Goal: Answer question/provide support

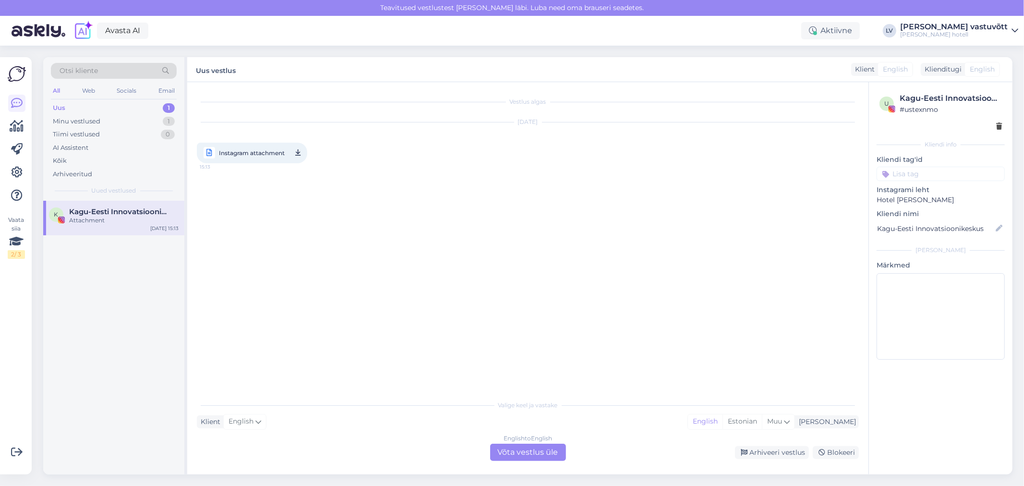
click at [242, 149] on span "Instagram attachment" at bounding box center [252, 153] width 66 height 12
click at [788, 452] on div "Arhiveeri vestlus" at bounding box center [772, 452] width 74 height 13
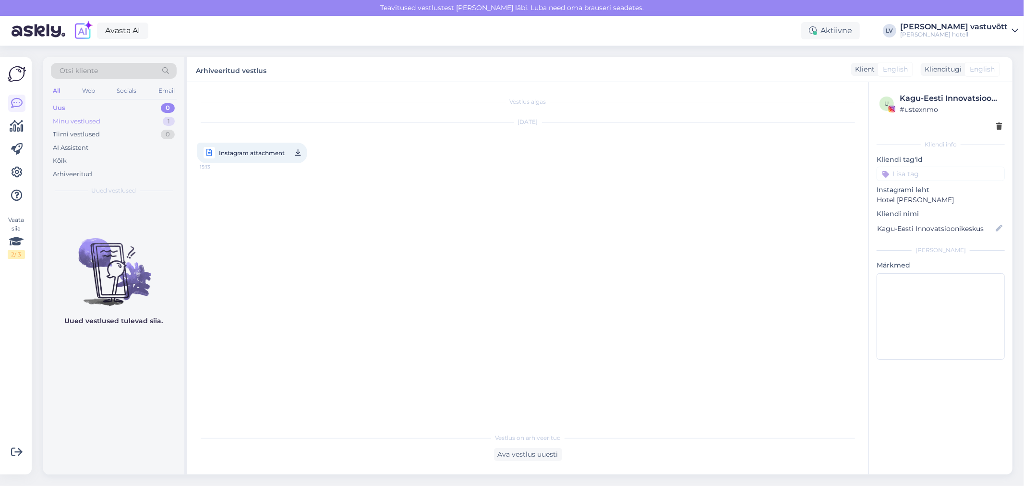
click at [113, 122] on div "Minu vestlused 1" at bounding box center [114, 121] width 126 height 13
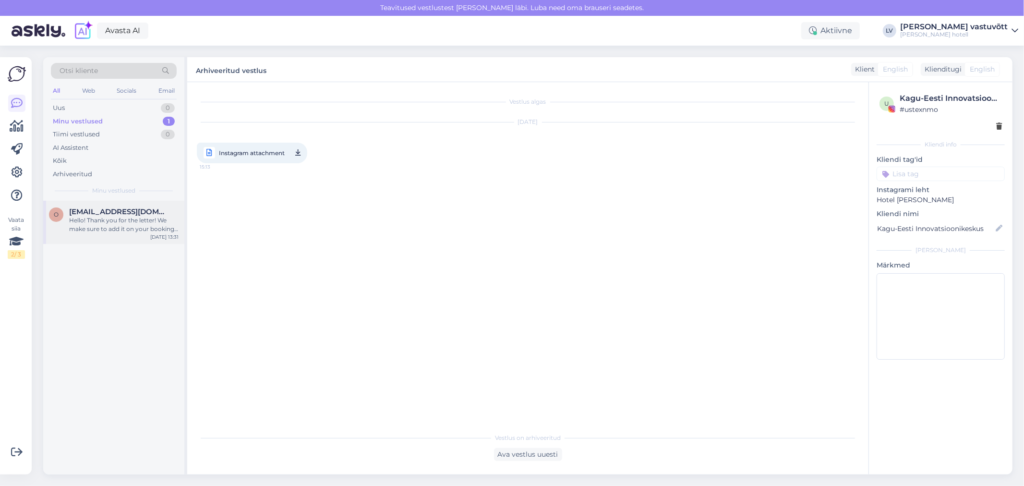
click at [100, 222] on div "Hello! Thank you for the letter! We make sure to add it on your booking that yo…" at bounding box center [123, 224] width 109 height 17
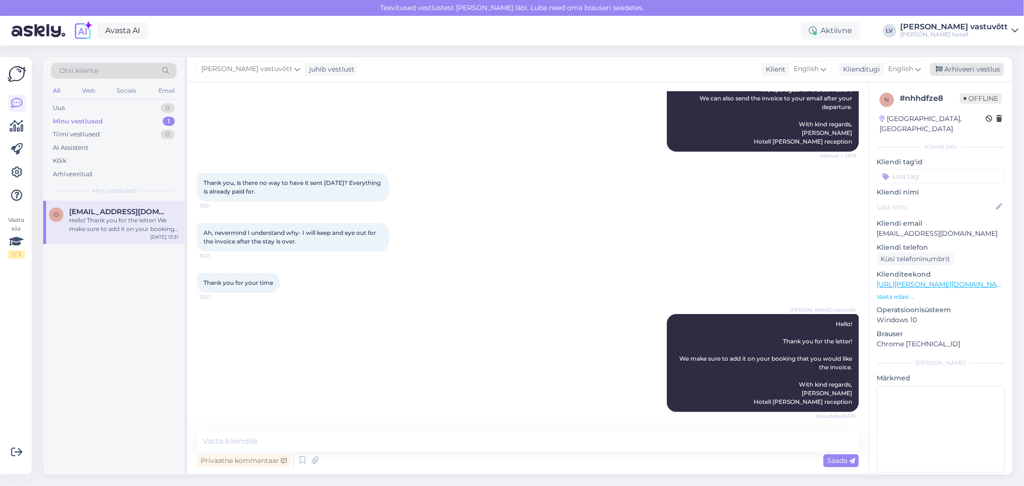
click at [961, 68] on div "Arhiveeri vestlus" at bounding box center [966, 69] width 74 height 13
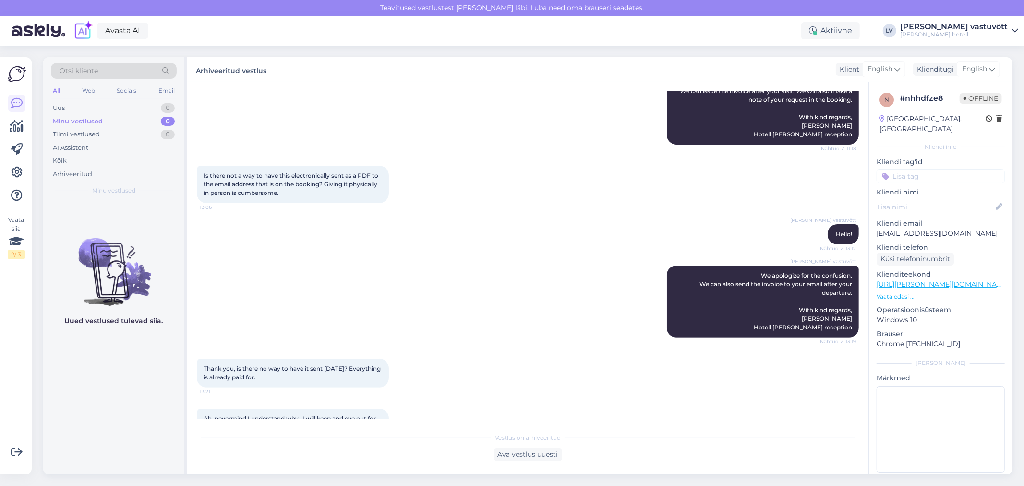
scroll to position [213, 0]
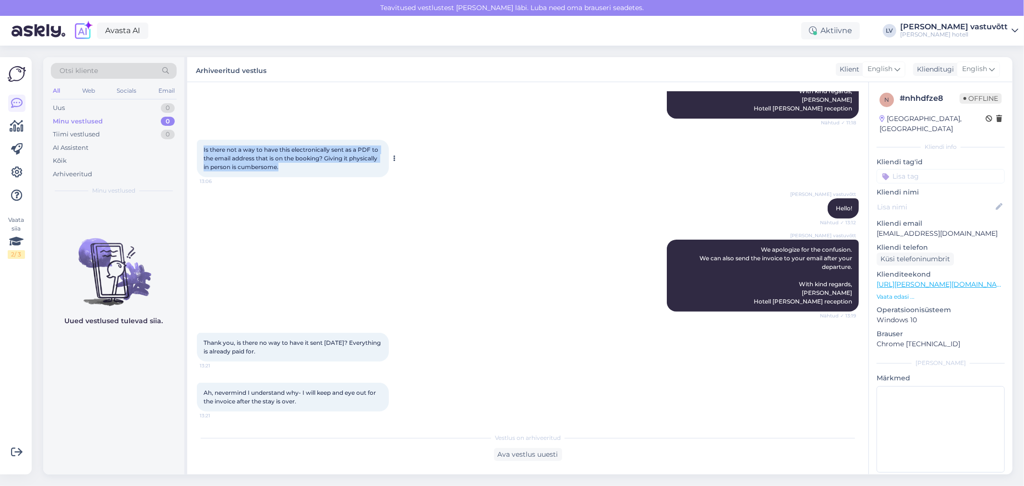
drag, startPoint x: 281, startPoint y: 175, endPoint x: 201, endPoint y: 157, distance: 82.0
click at [201, 157] on div "Is there not a way to have this electronically sent as a PDF to the email addre…" at bounding box center [293, 158] width 192 height 37
copy span "Is there not a way to have this electronically sent as a PDF to the email addre…"
click at [345, 260] on div "[PERSON_NAME] vastuvõtt We apologize for the confusion. We can also send the in…" at bounding box center [528, 275] width 662 height 93
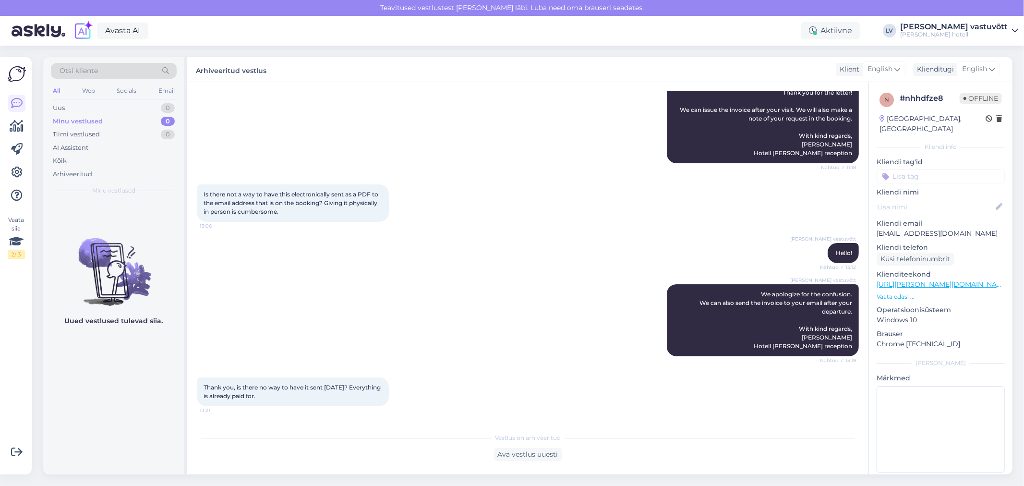
scroll to position [0, 0]
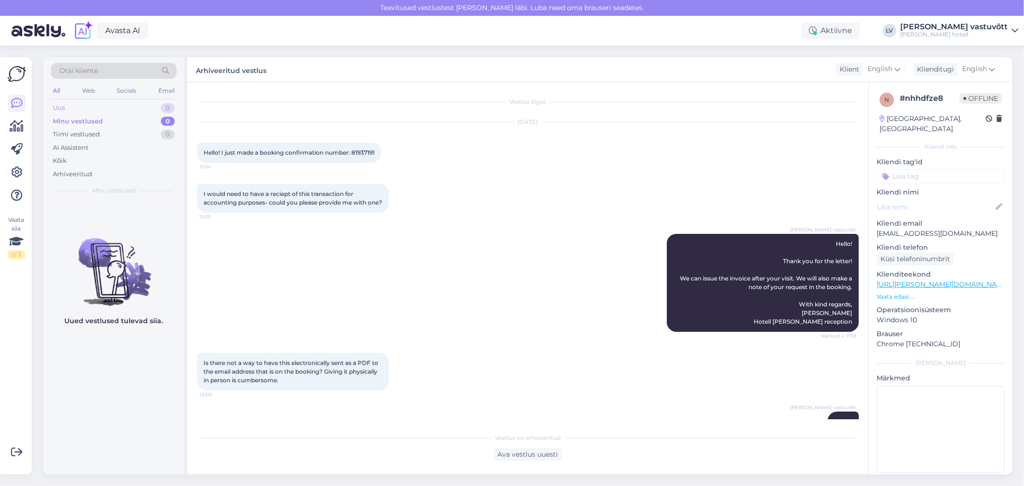
click at [97, 106] on div "Uus 0" at bounding box center [114, 107] width 126 height 13
click at [86, 88] on div "Web" at bounding box center [88, 90] width 17 height 12
click at [63, 88] on div "All Web Socials Email" at bounding box center [114, 91] width 126 height 15
click at [57, 90] on div "All" at bounding box center [56, 90] width 11 height 12
